Goal: Information Seeking & Learning: Learn about a topic

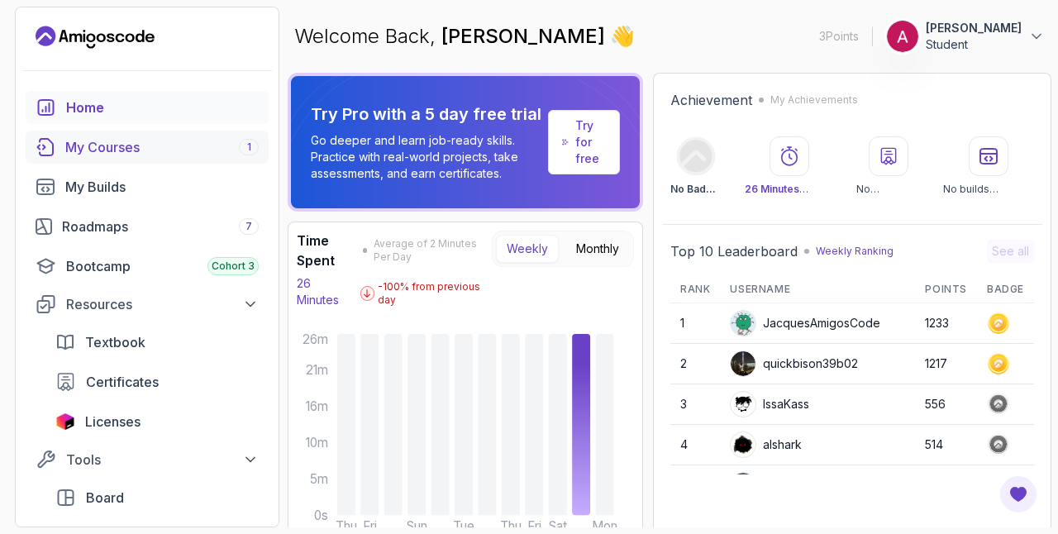
click at [130, 141] on div "My Courses 1" at bounding box center [161, 147] width 193 height 20
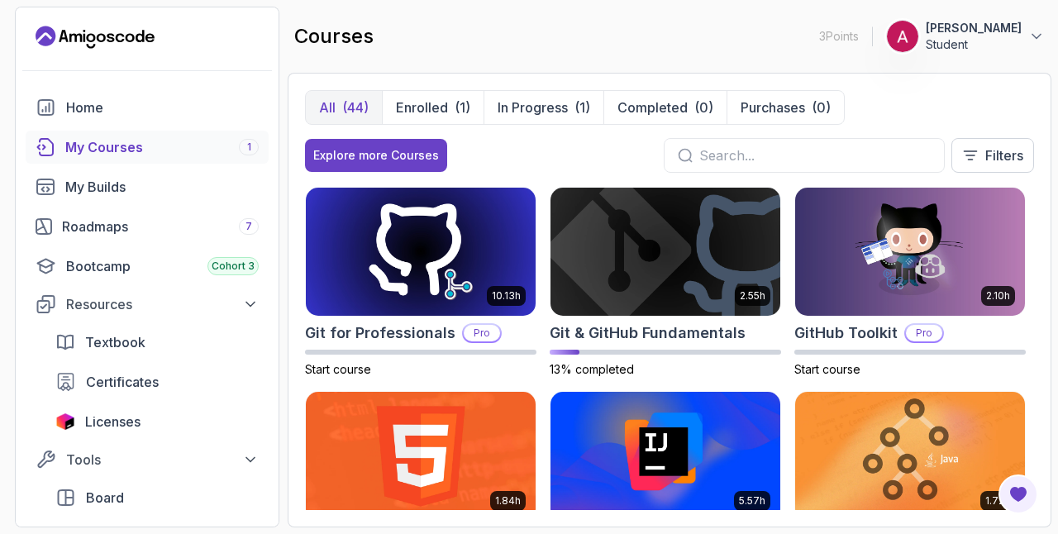
scroll to position [615, 0]
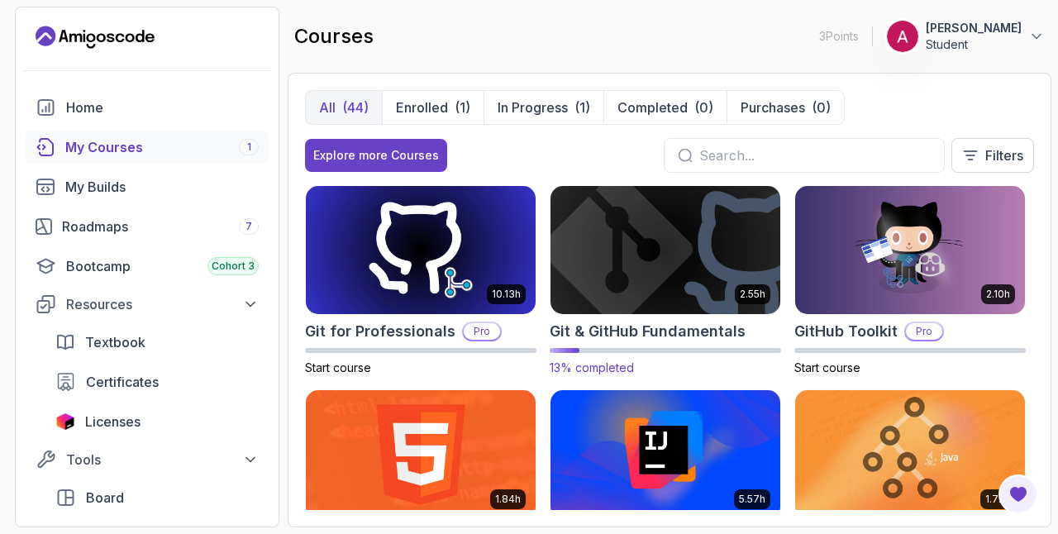
click at [618, 261] on img at bounding box center [665, 250] width 241 height 135
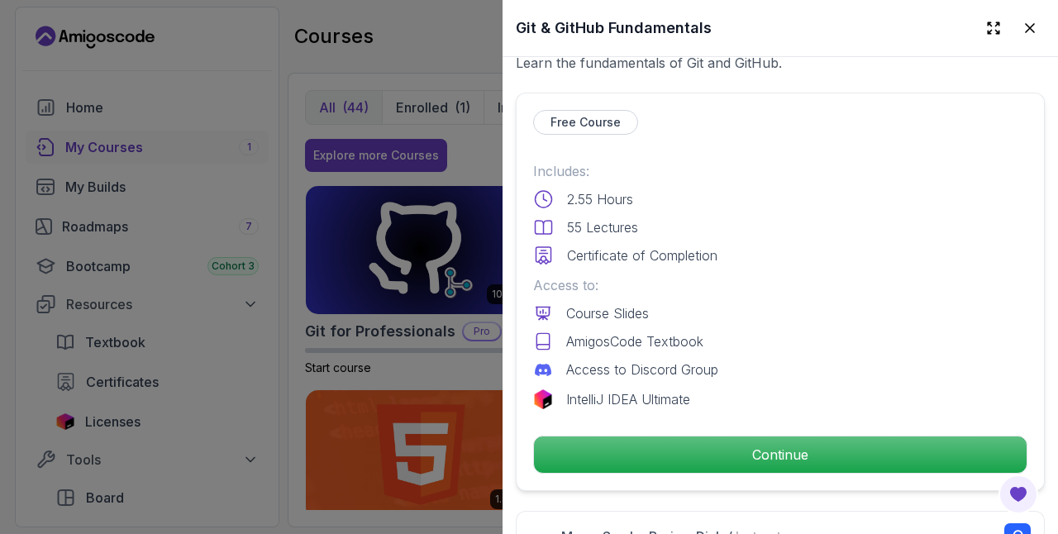
scroll to position [336, 0]
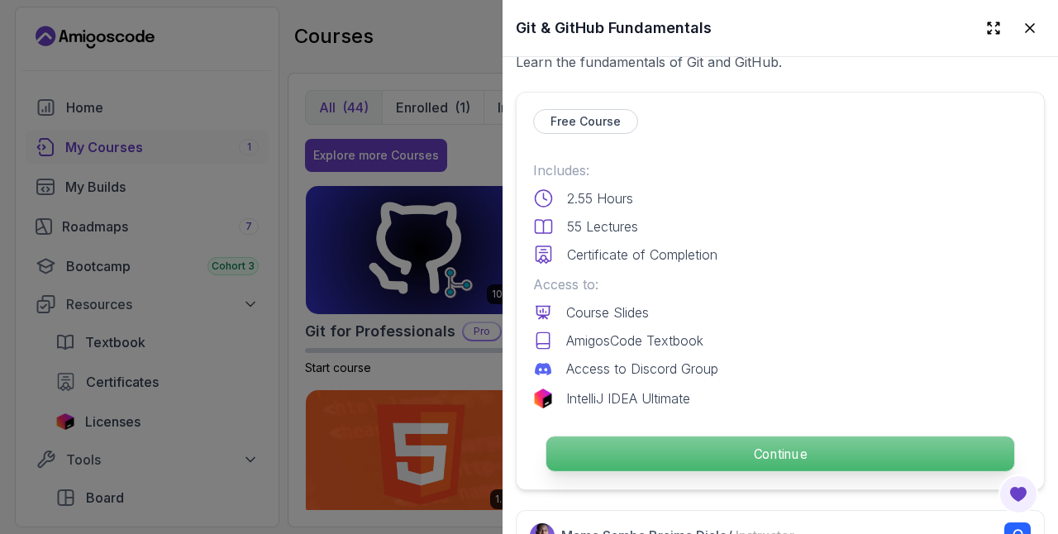
click at [613, 442] on p "Continue" at bounding box center [781, 454] width 468 height 35
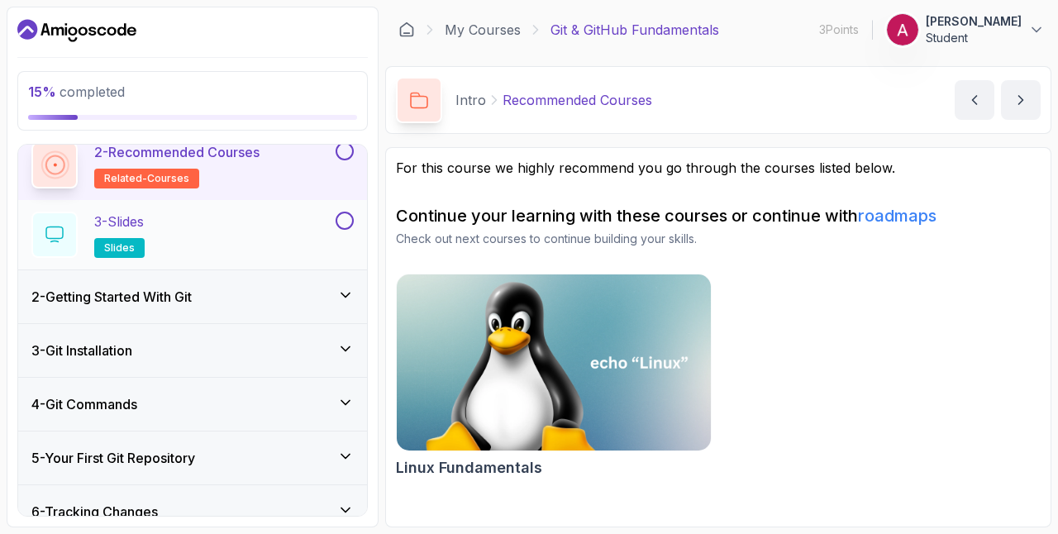
scroll to position [137, 0]
click at [108, 294] on h3 "2 - Getting Started With Git" at bounding box center [111, 296] width 160 height 20
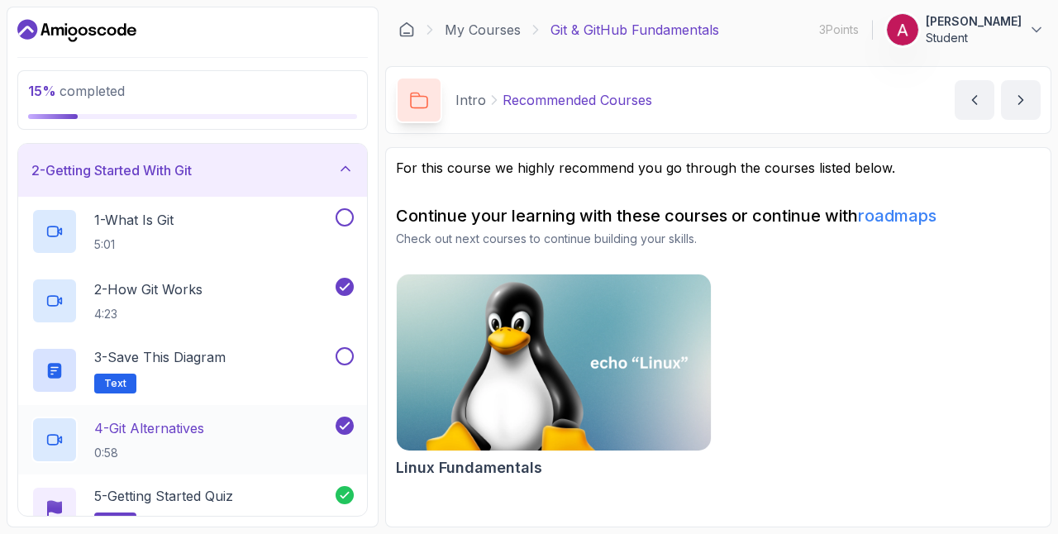
scroll to position [53, 0]
click at [119, 228] on p "1 - What Is Git" at bounding box center [133, 221] width 79 height 20
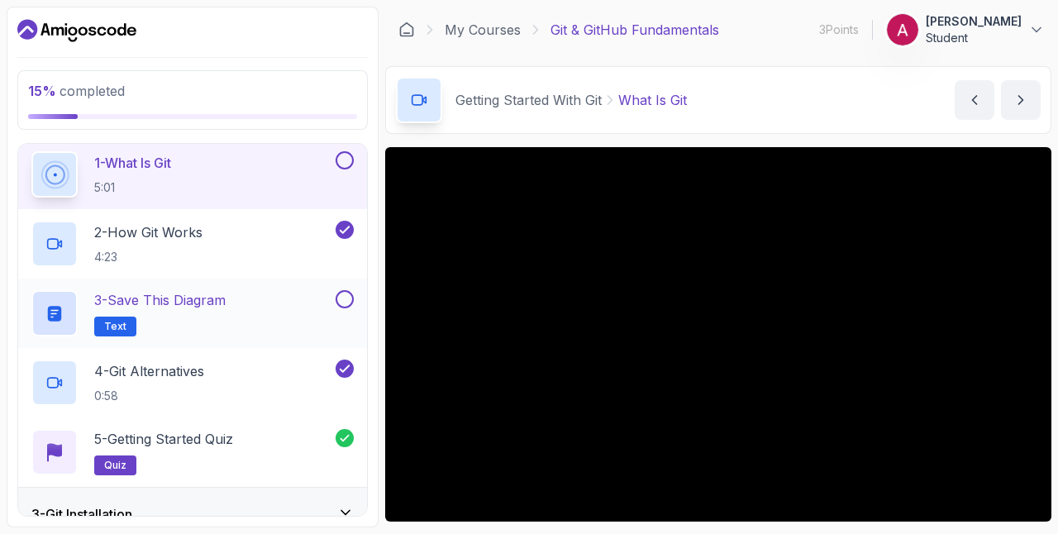
scroll to position [114, 0]
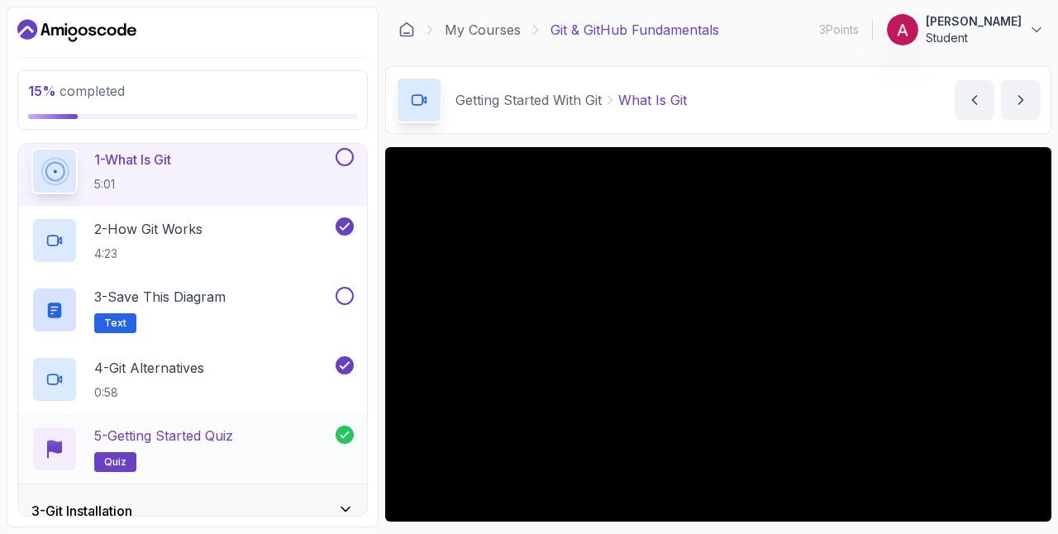
click at [146, 440] on p "5 - Getting Started Quiz" at bounding box center [163, 436] width 139 height 20
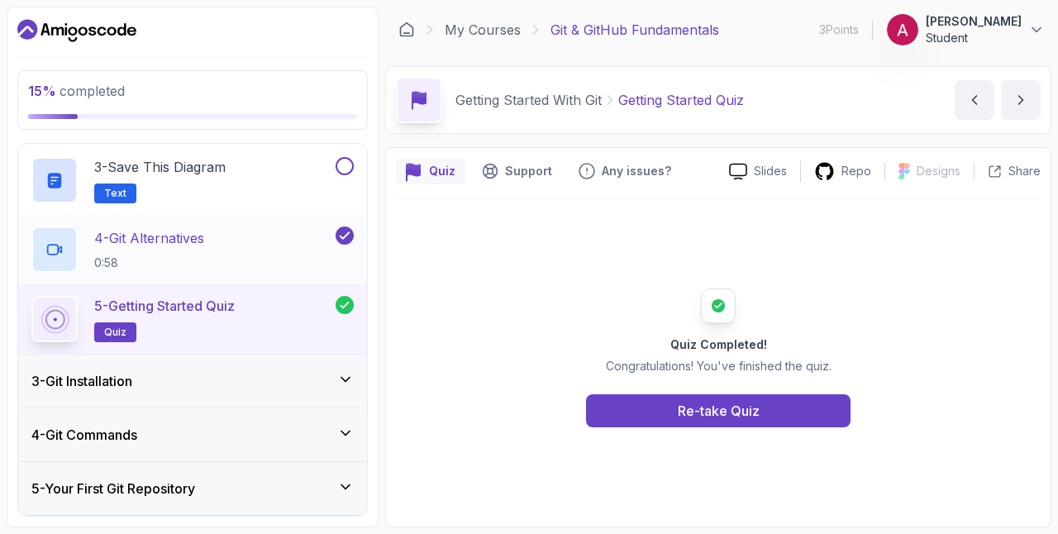
scroll to position [256, 0]
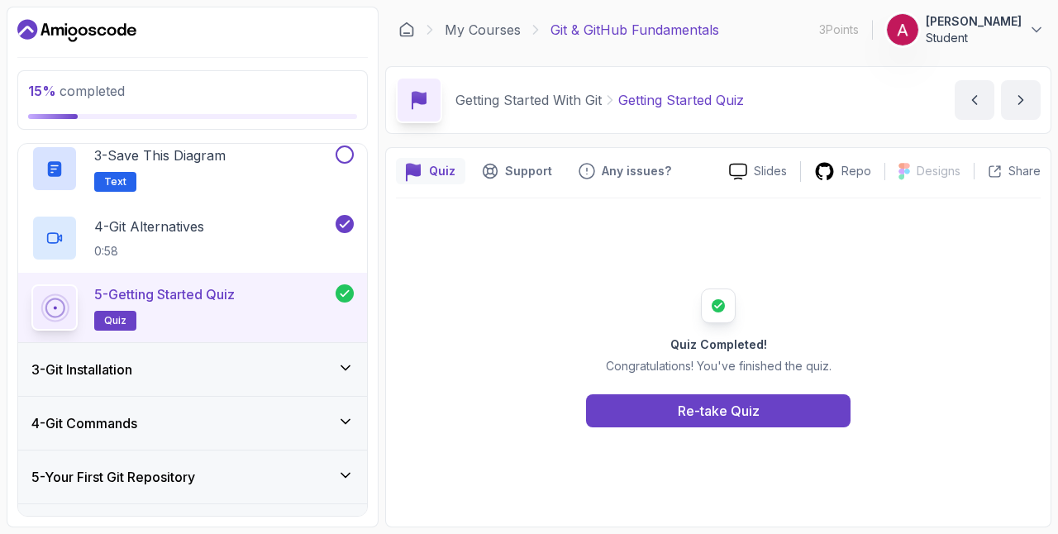
click at [137, 424] on h3 "4 - Git Commands" at bounding box center [84, 423] width 106 height 20
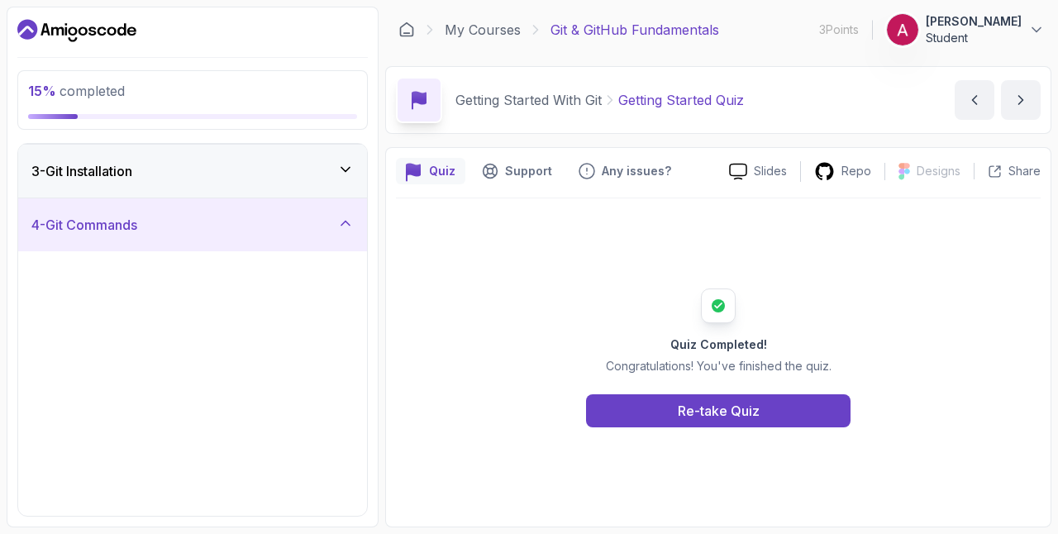
scroll to position [107, 0]
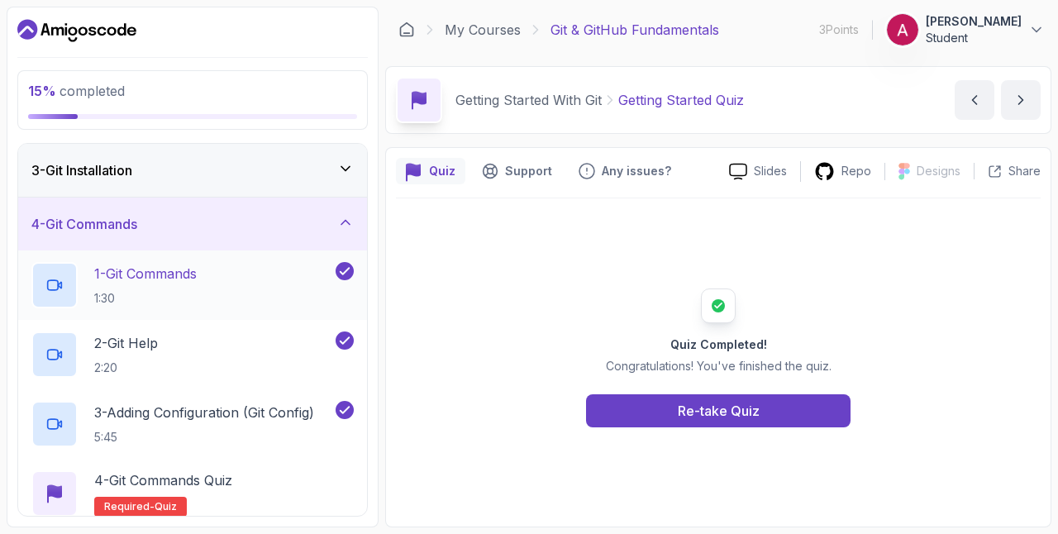
click at [66, 281] on div at bounding box center [54, 285] width 46 height 46
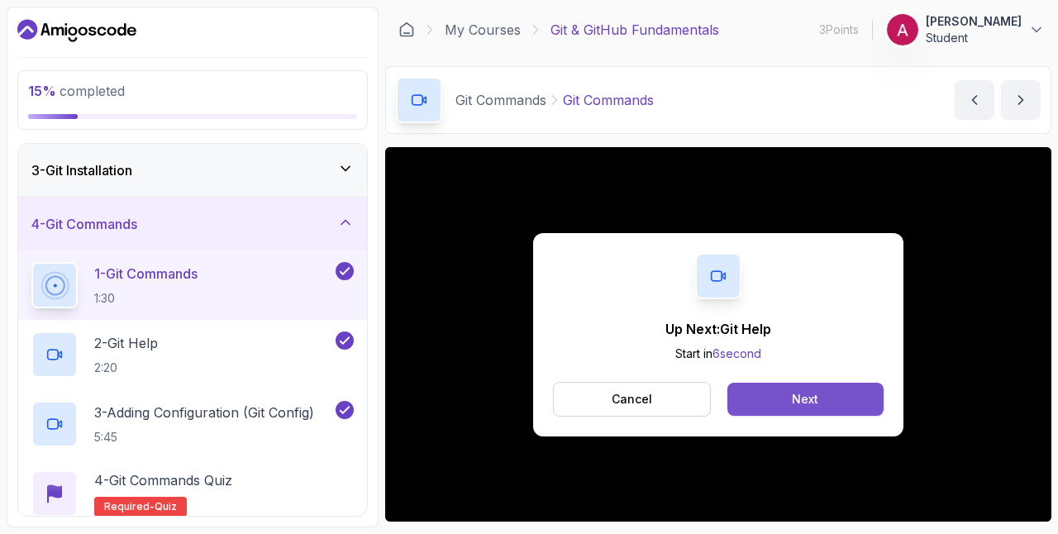
click at [862, 397] on button "Next" at bounding box center [806, 399] width 156 height 33
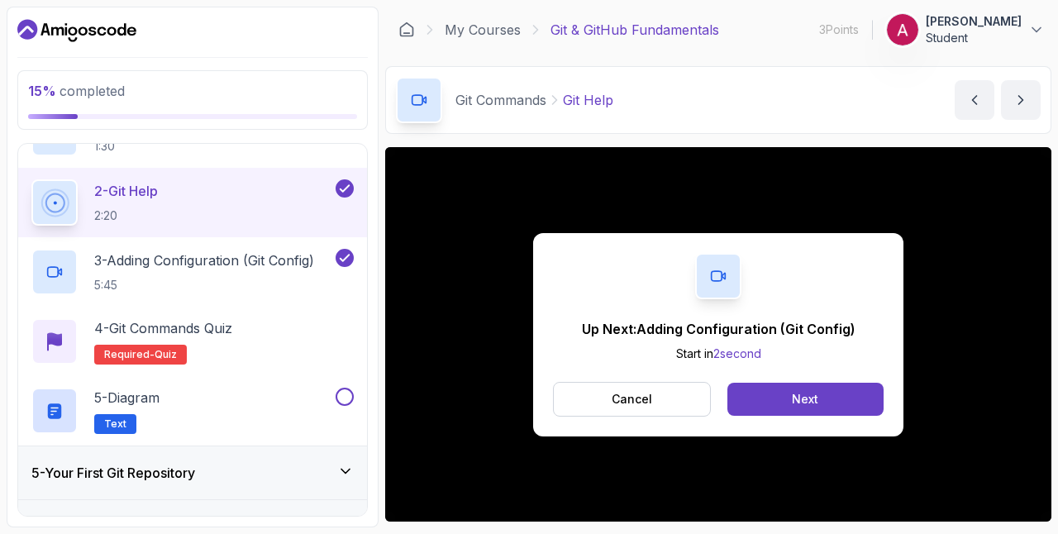
scroll to position [261, 0]
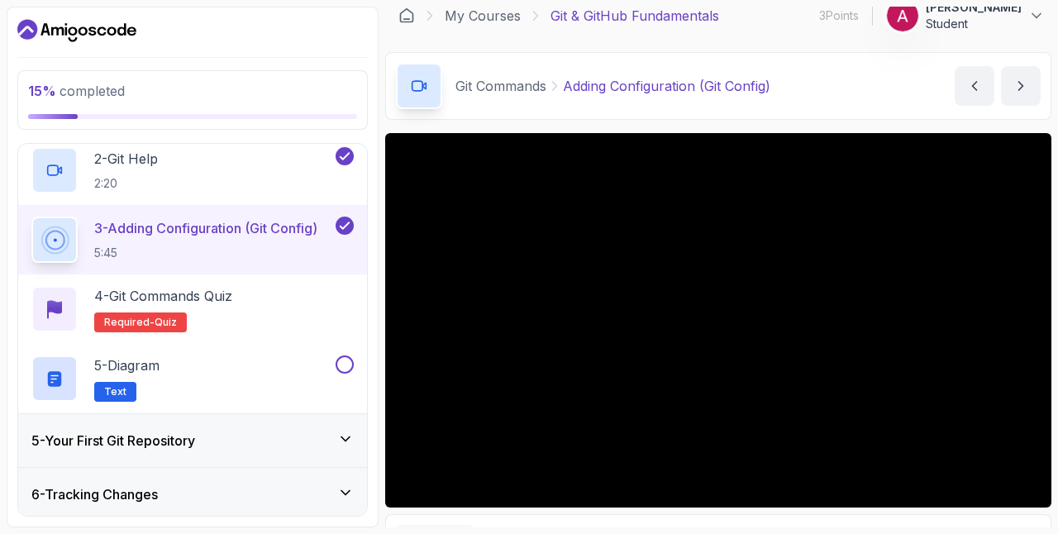
scroll to position [13, 0]
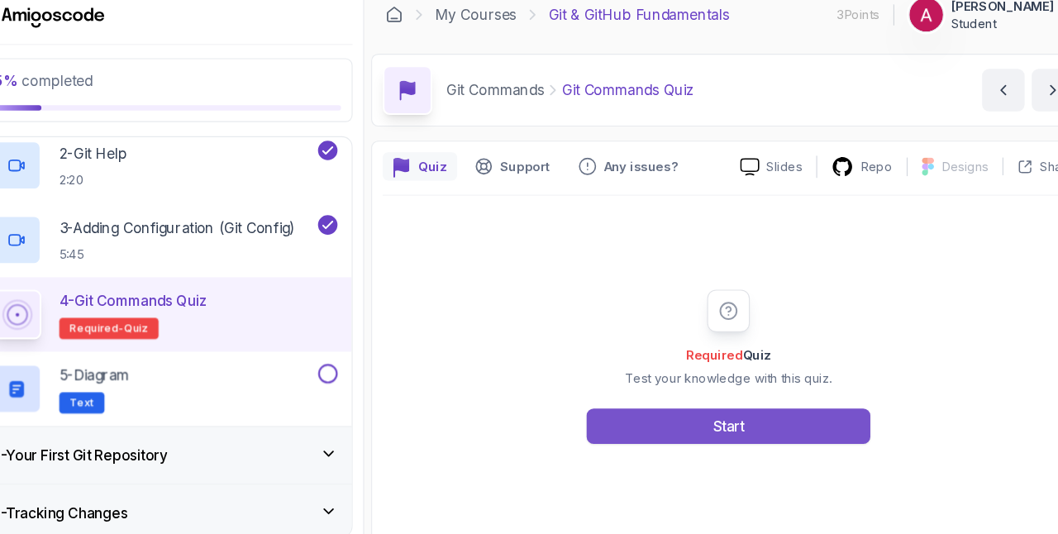
click at [708, 409] on div "Start" at bounding box center [718, 414] width 29 height 20
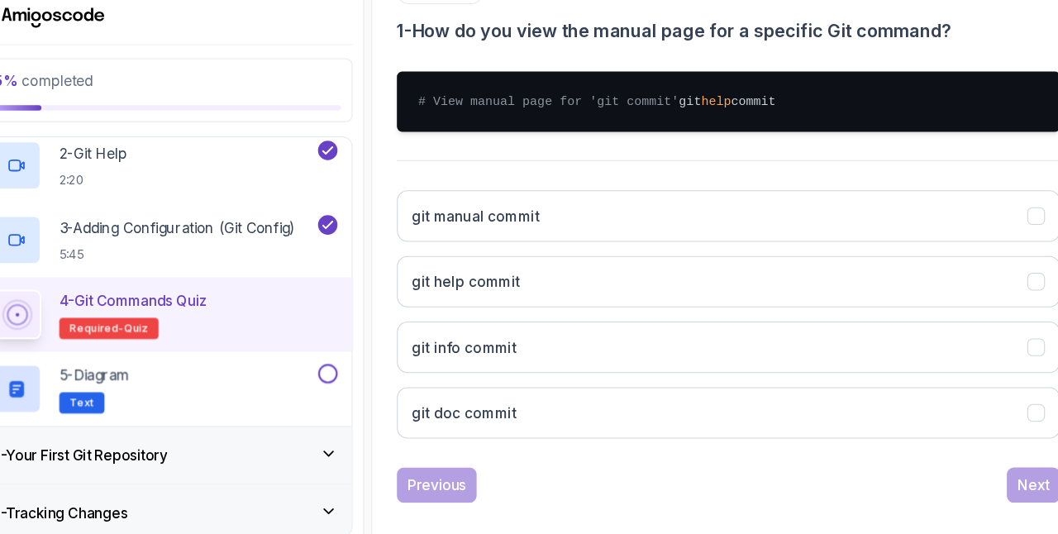
scroll to position [323, 0]
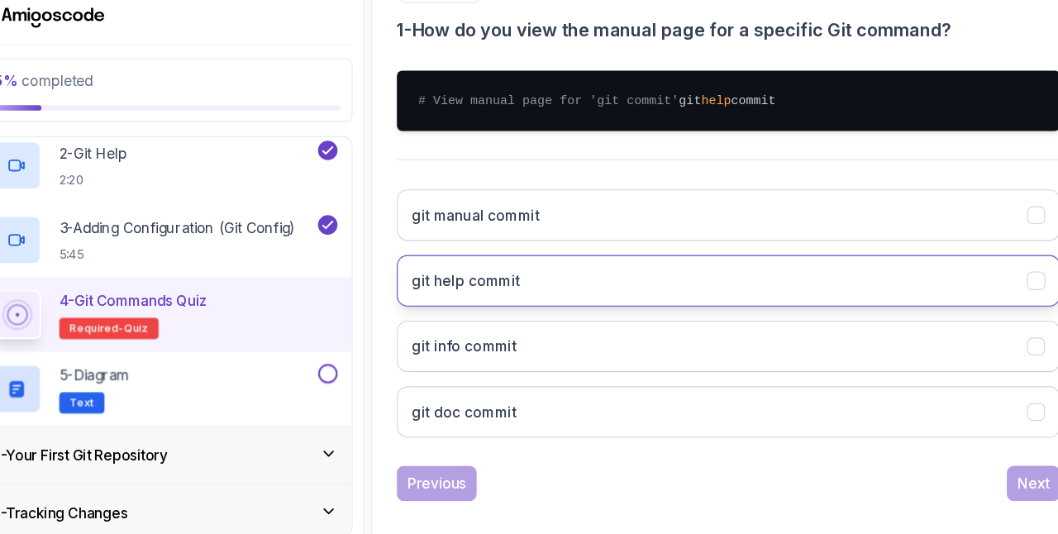
click at [528, 294] on button "git help commit" at bounding box center [718, 278] width 618 height 48
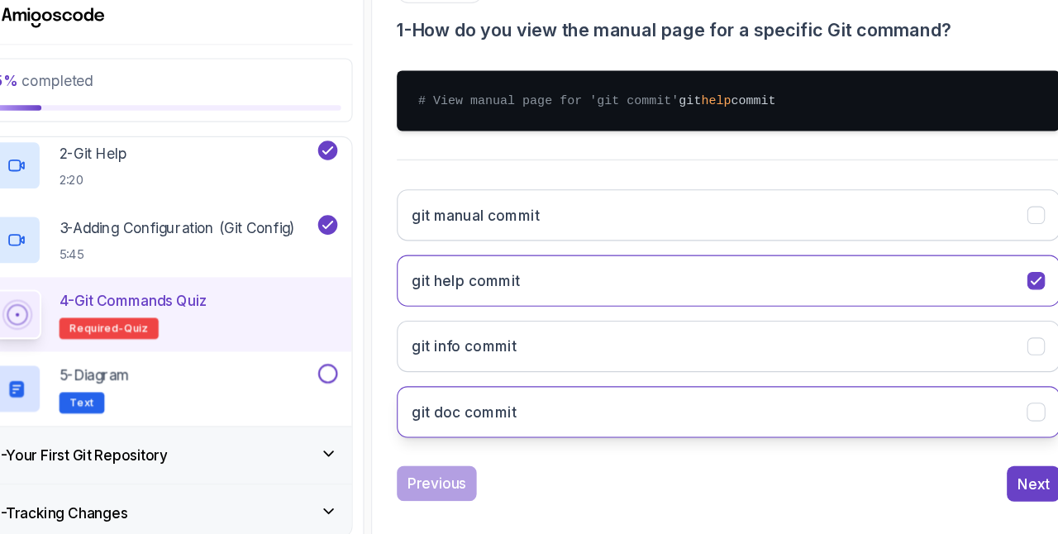
scroll to position [339, 0]
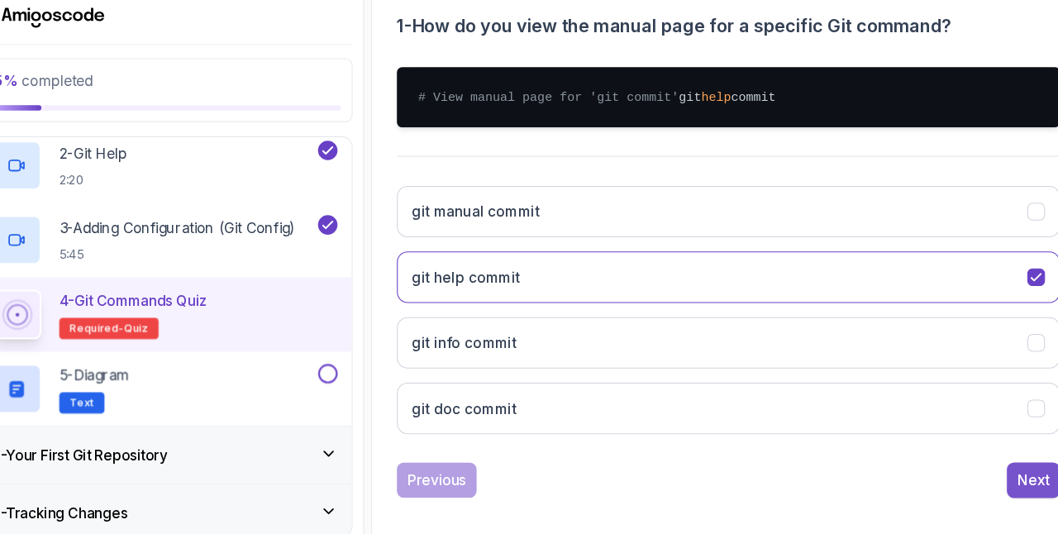
click at [993, 457] on div "Next" at bounding box center [1003, 464] width 30 height 20
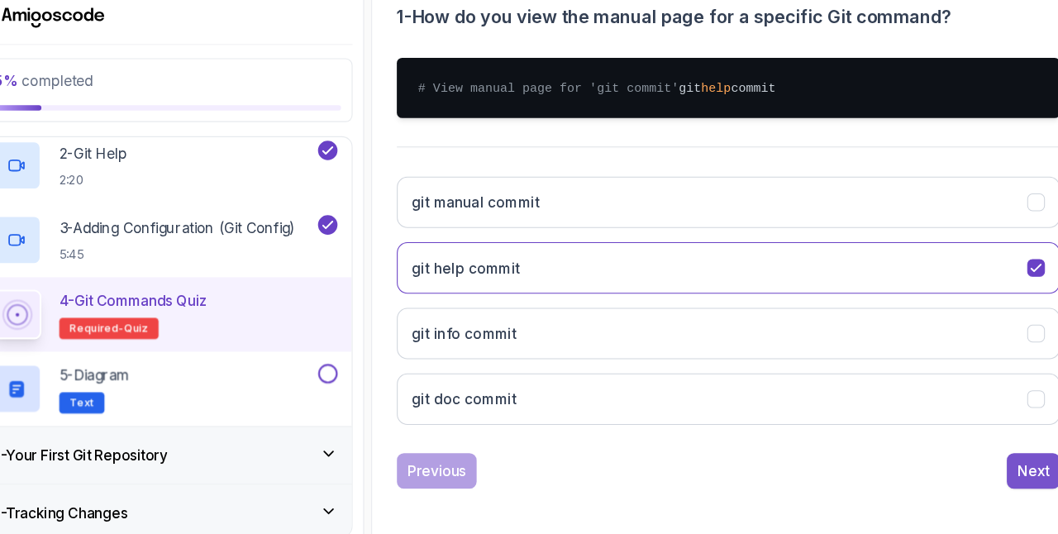
scroll to position [322, 0]
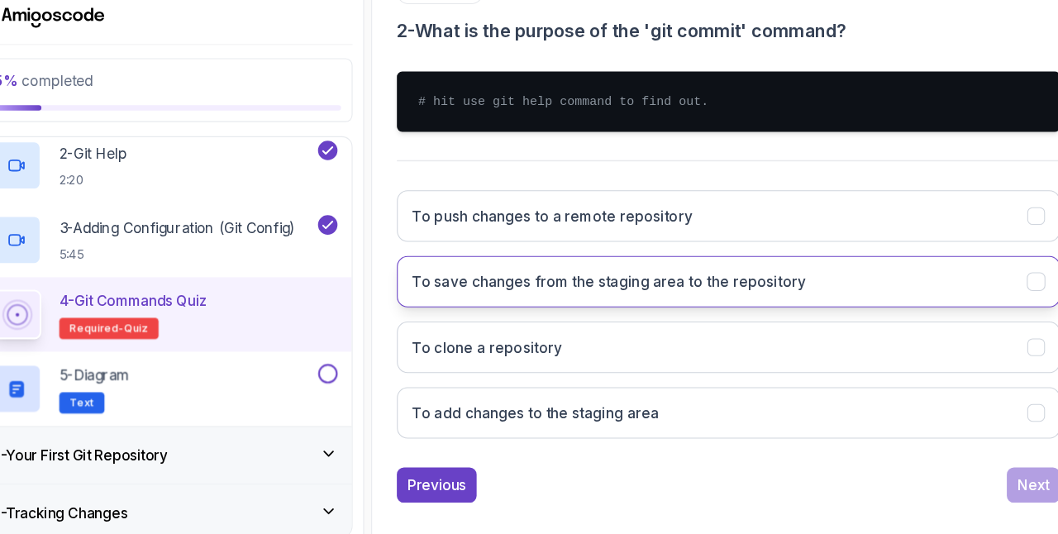
click at [750, 273] on h3 "To save changes from the staging area to the repository" at bounding box center [606, 279] width 367 height 20
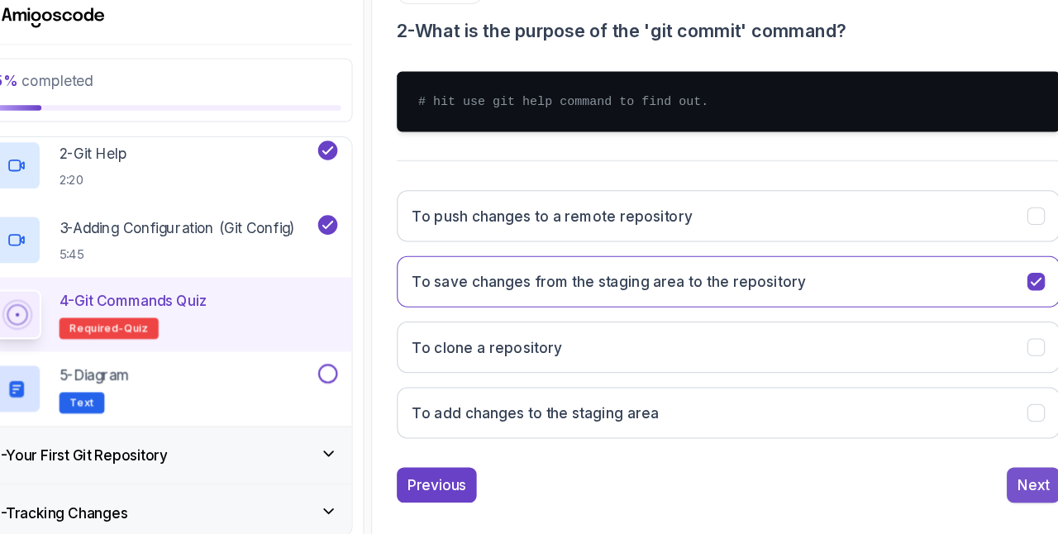
click at [995, 459] on div "Next" at bounding box center [1003, 468] width 30 height 20
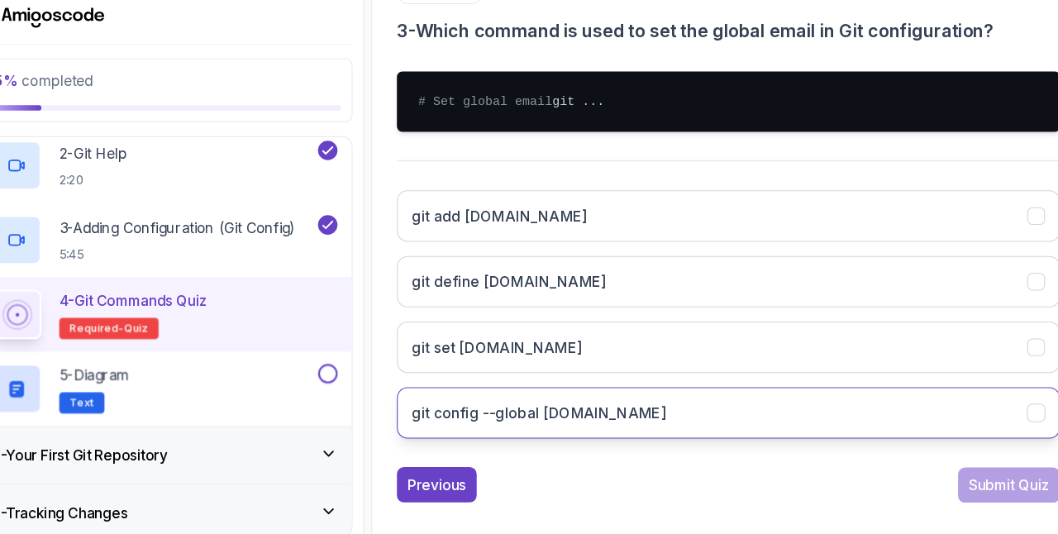
click at [561, 411] on h3 "git config --global [DOMAIN_NAME]" at bounding box center [541, 401] width 237 height 20
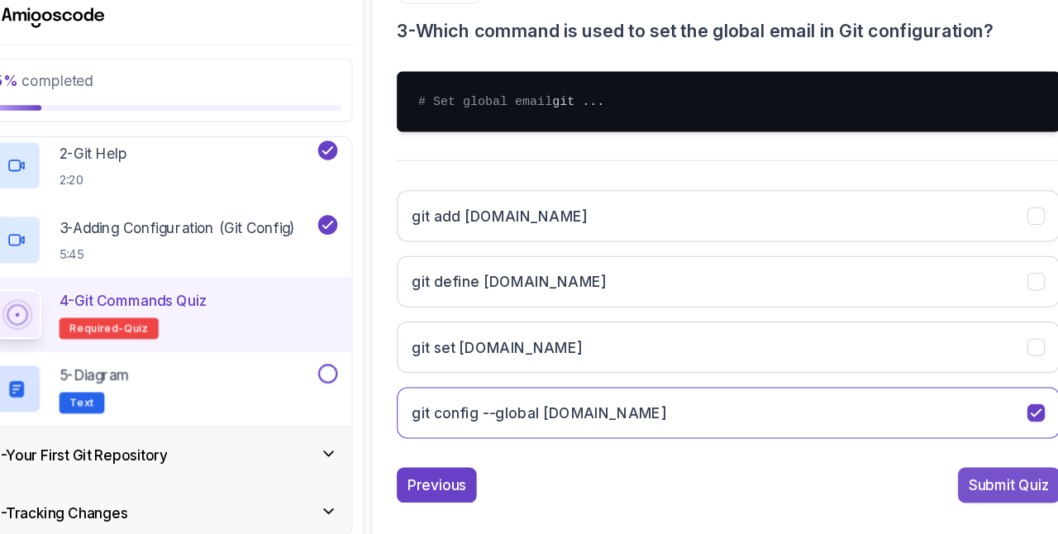
click at [948, 472] on div "Submit Quiz" at bounding box center [980, 468] width 75 height 20
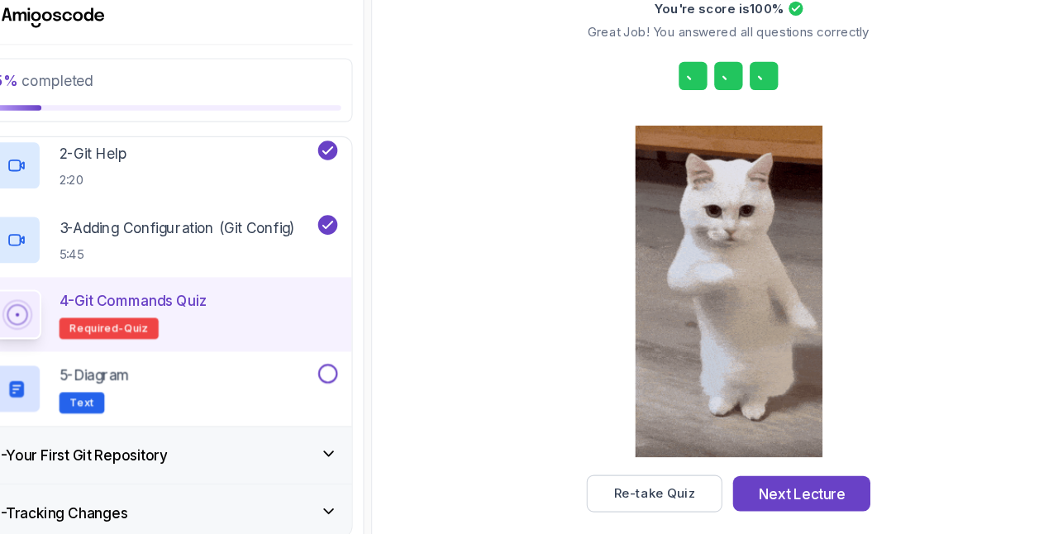
scroll to position [256, 0]
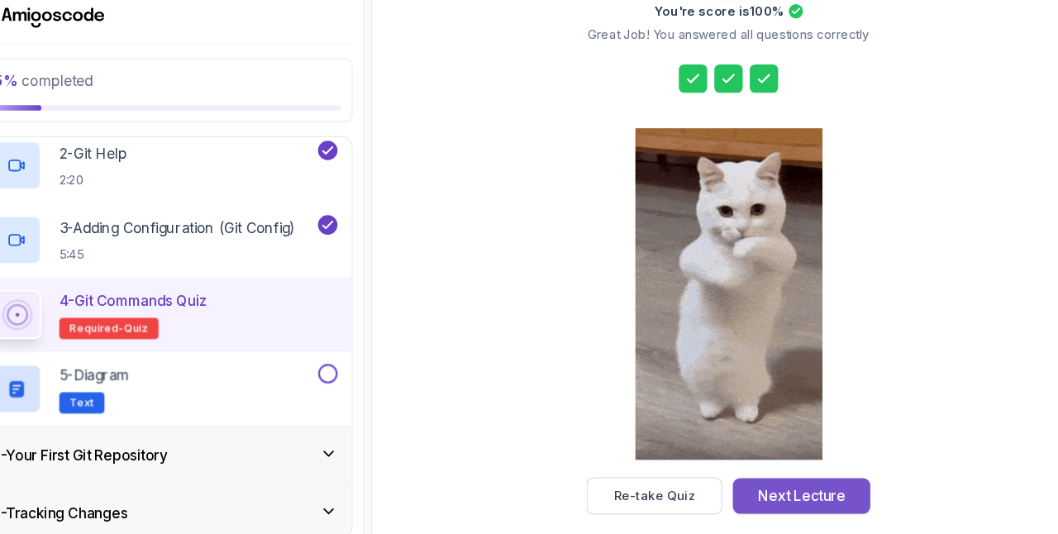
click at [798, 474] on div "Next Lecture" at bounding box center [787, 479] width 81 height 20
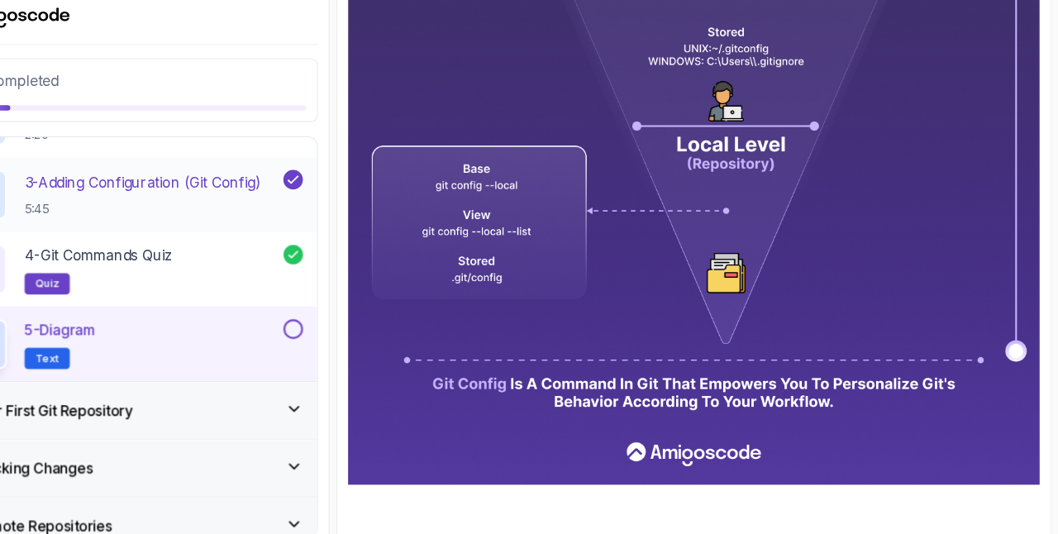
scroll to position [335, 0]
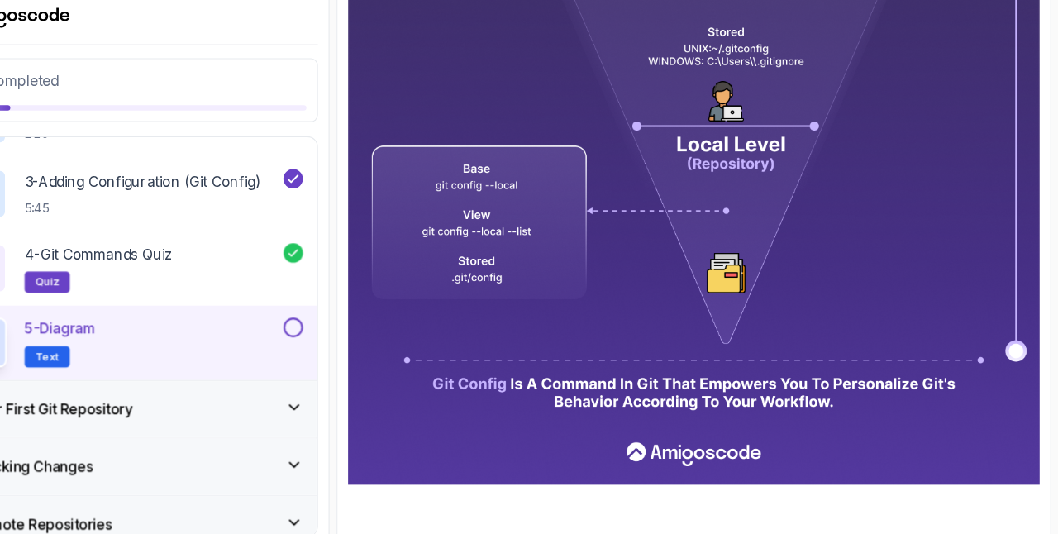
click at [153, 332] on h2 "5 - Diagram Text" at bounding box center [127, 336] width 66 height 46
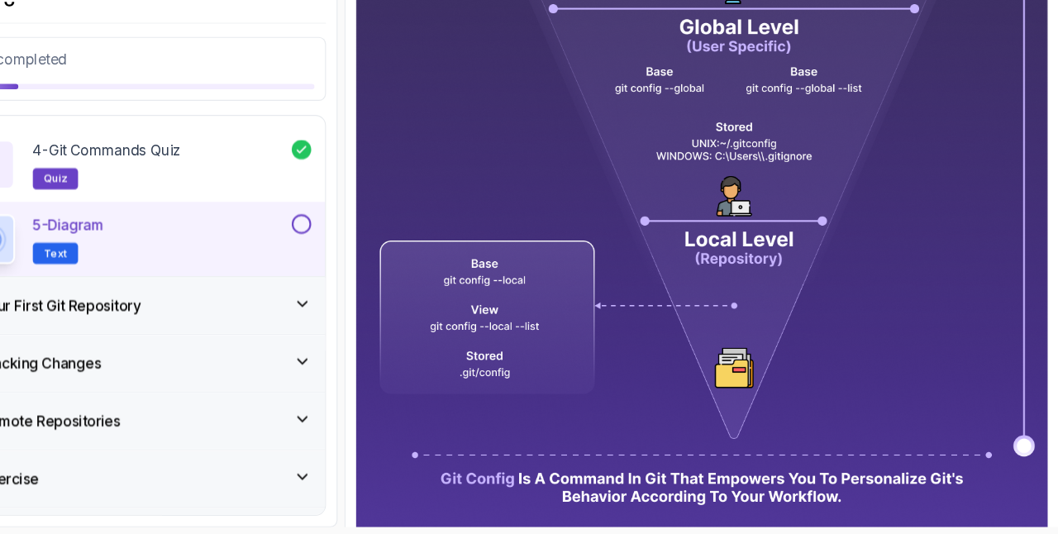
scroll to position [603, 0]
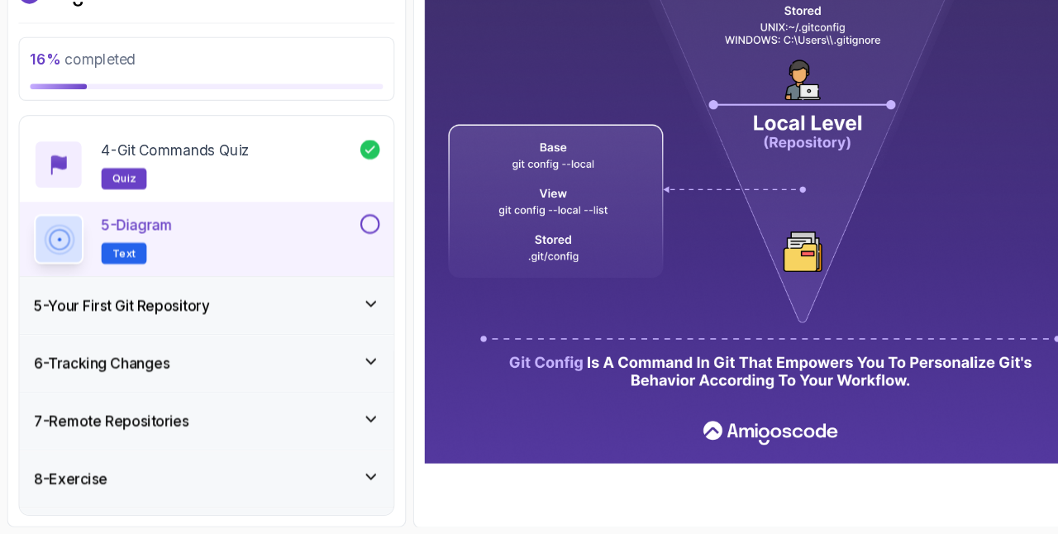
click at [107, 324] on h3 "5 - Your First Git Repository" at bounding box center [113, 321] width 164 height 20
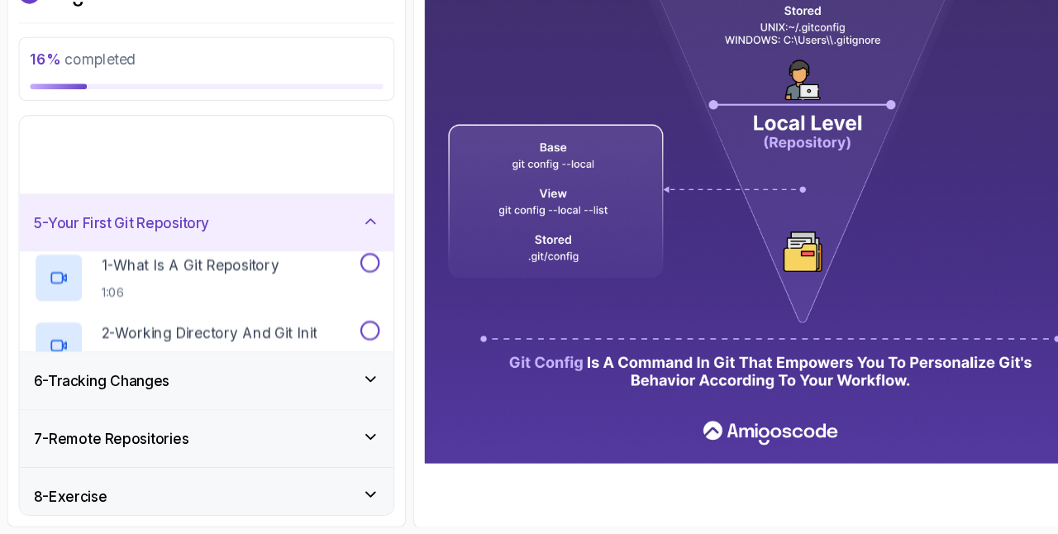
scroll to position [107, 0]
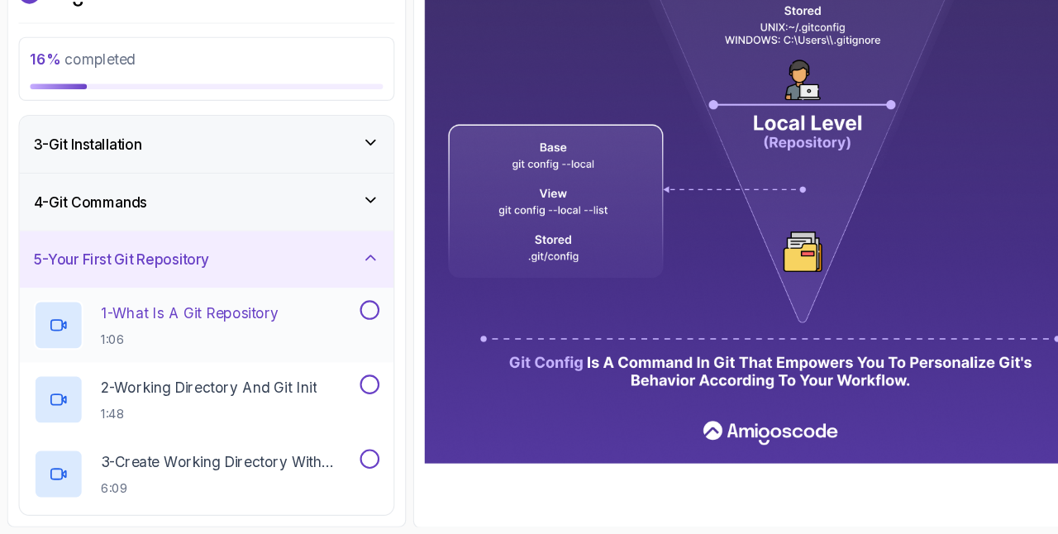
click at [48, 321] on div at bounding box center [54, 339] width 46 height 46
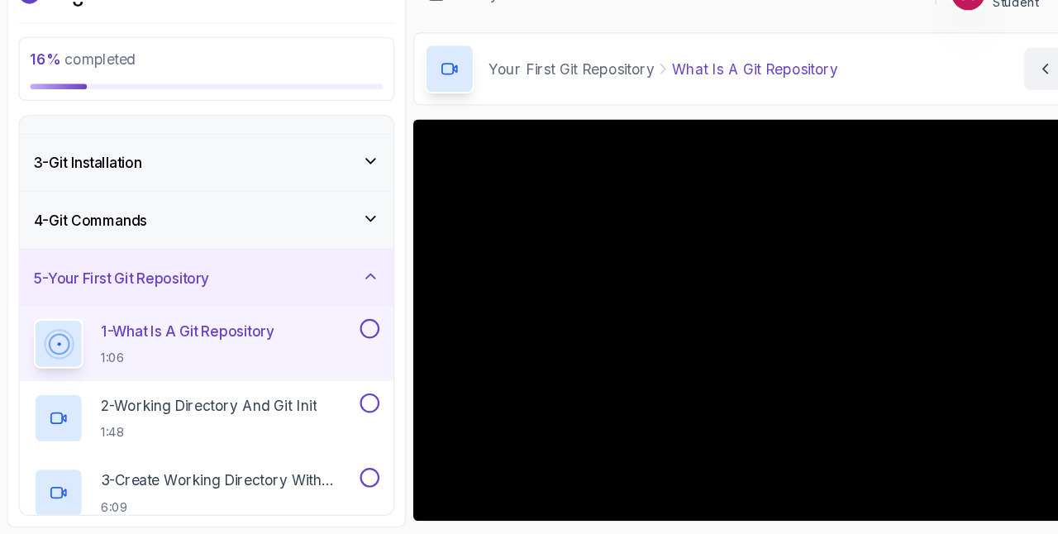
scroll to position [93, 0]
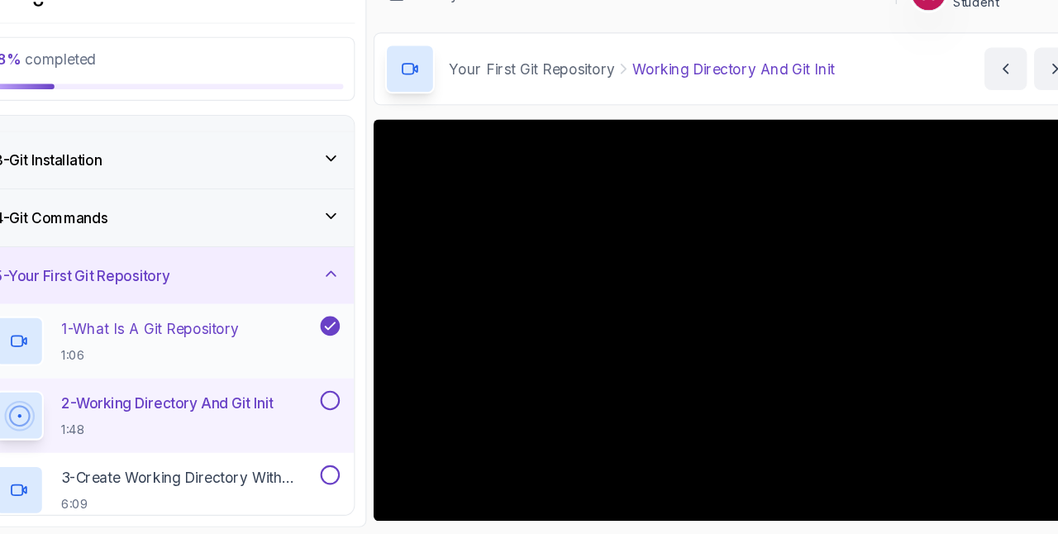
click at [128, 356] on h2 "1 - What Is A Git Repository 1:06" at bounding box center [176, 353] width 165 height 43
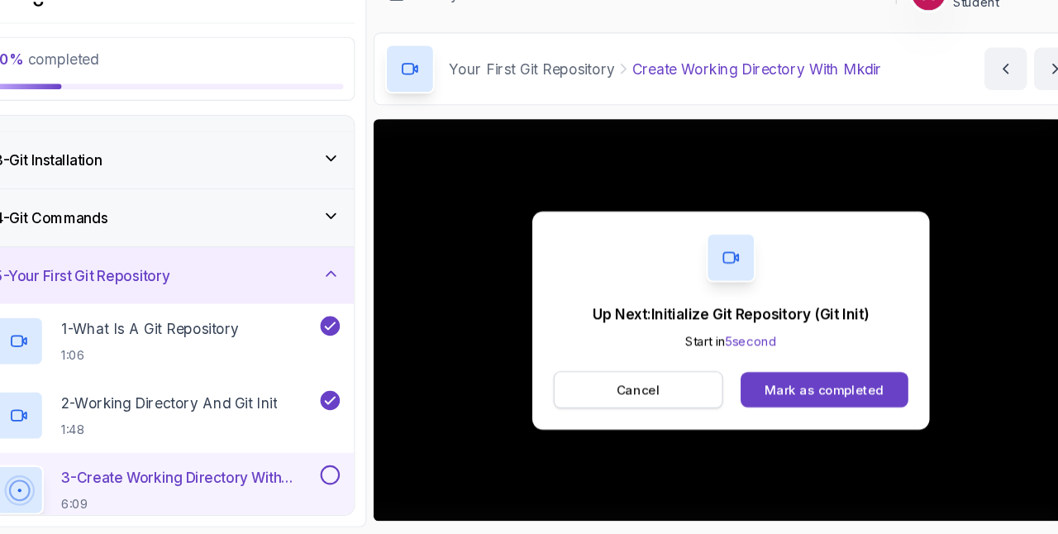
click at [647, 396] on p "Cancel" at bounding box center [632, 399] width 41 height 17
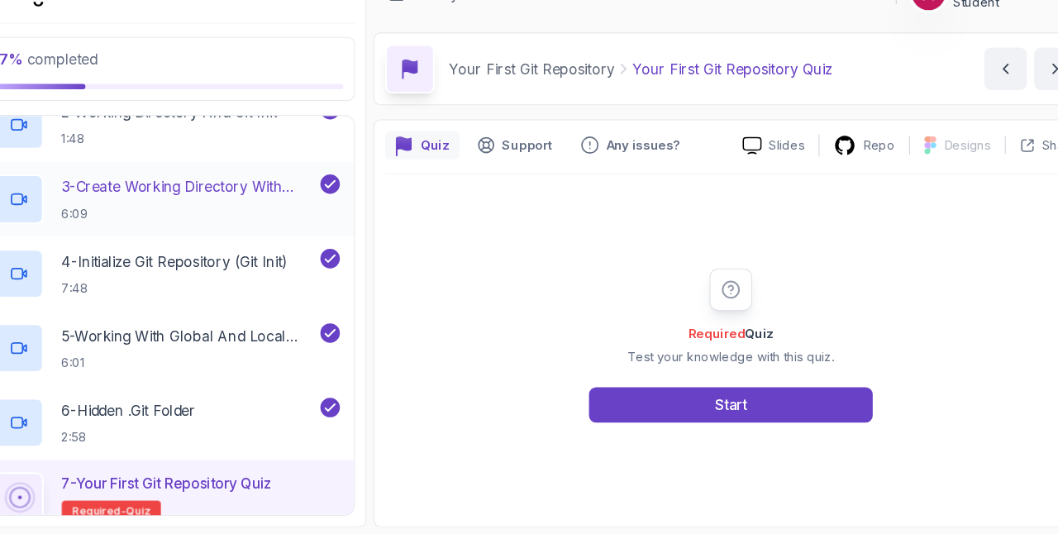
scroll to position [363, 0]
click at [204, 203] on p "3 - Create Working Directory With Mkdir" at bounding box center [213, 211] width 238 height 20
